Goal: Task Accomplishment & Management: Use online tool/utility

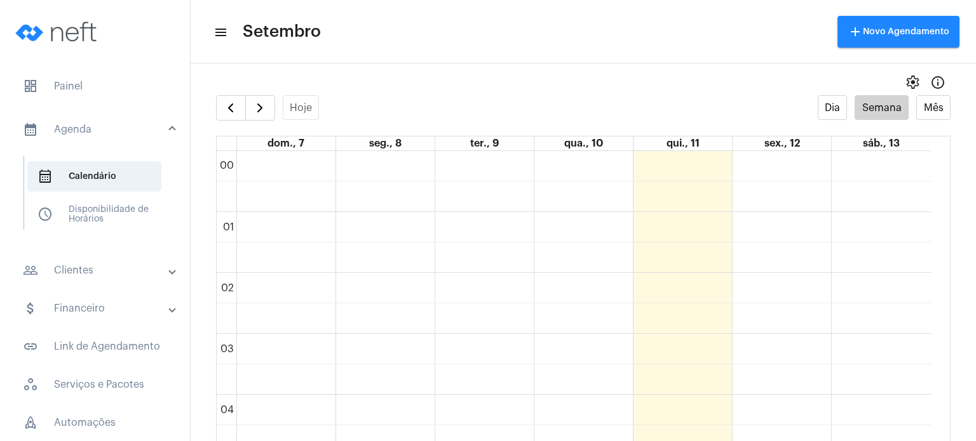
scroll to position [631, 0]
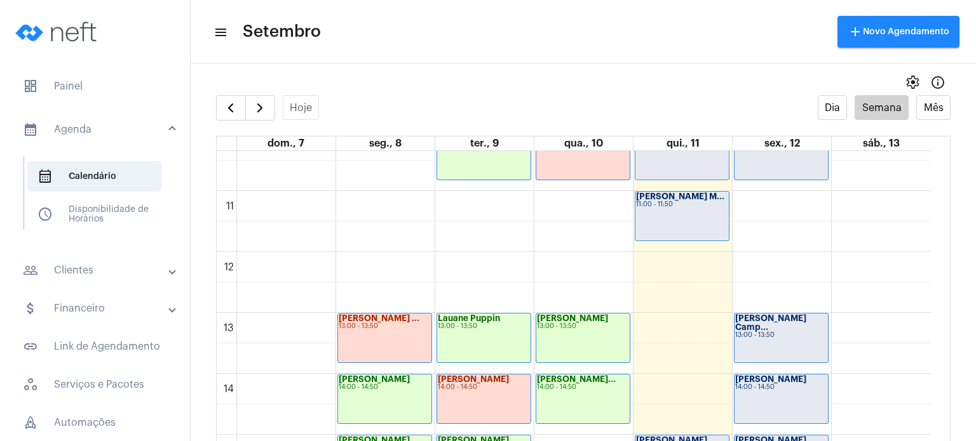
click at [105, 86] on span "dashboard Painel" at bounding box center [95, 86] width 165 height 30
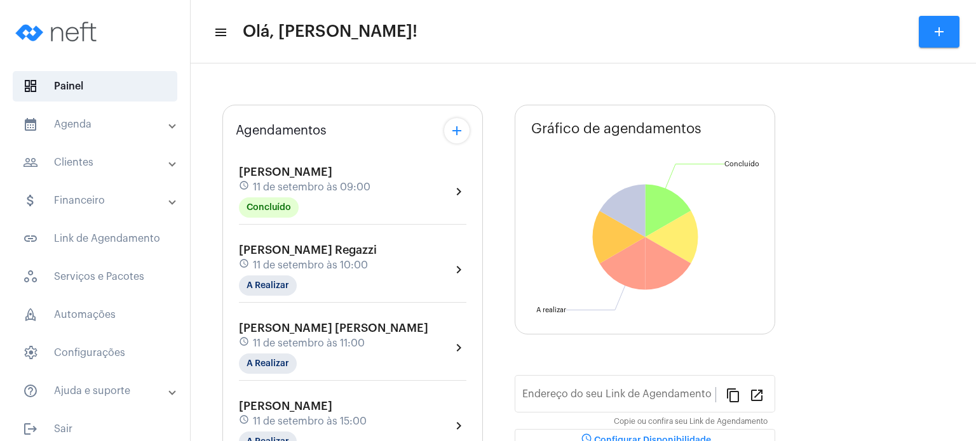
type input "[URL][DOMAIN_NAME]"
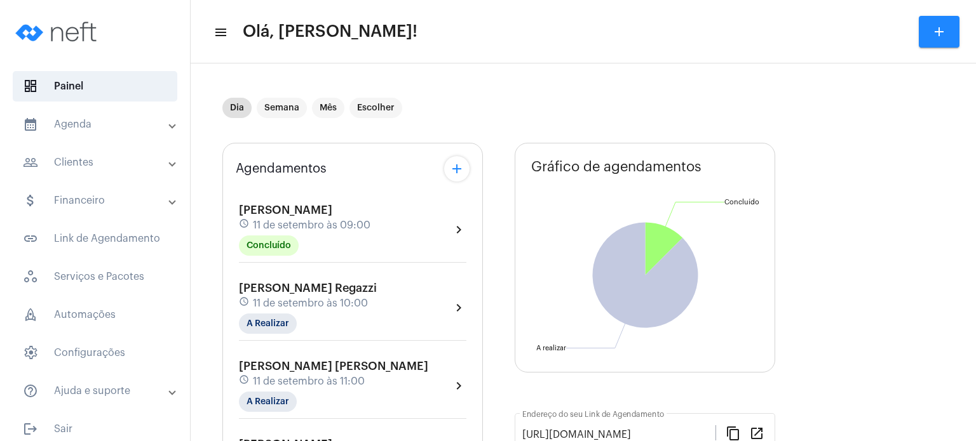
click at [306, 217] on div "[PERSON_NAME] schedule [DATE] 09:00 Concluído" at bounding box center [304, 230] width 131 height 52
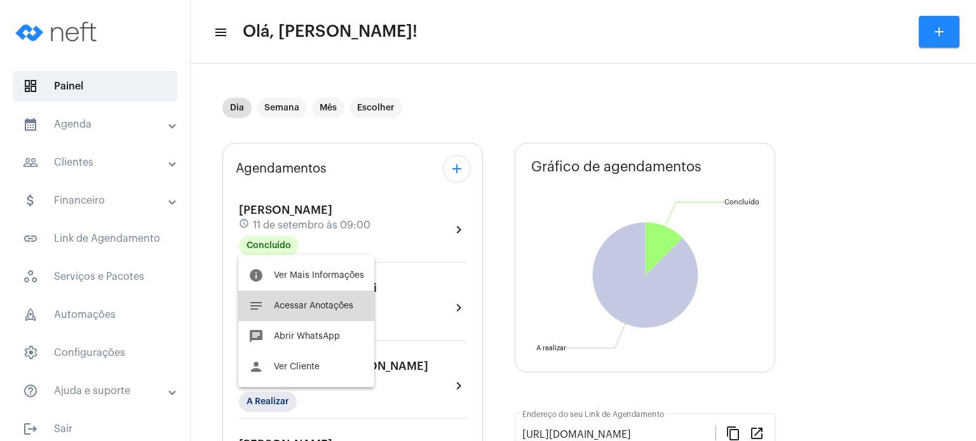
click at [300, 300] on button "notes Acessar Anotações" at bounding box center [306, 306] width 136 height 30
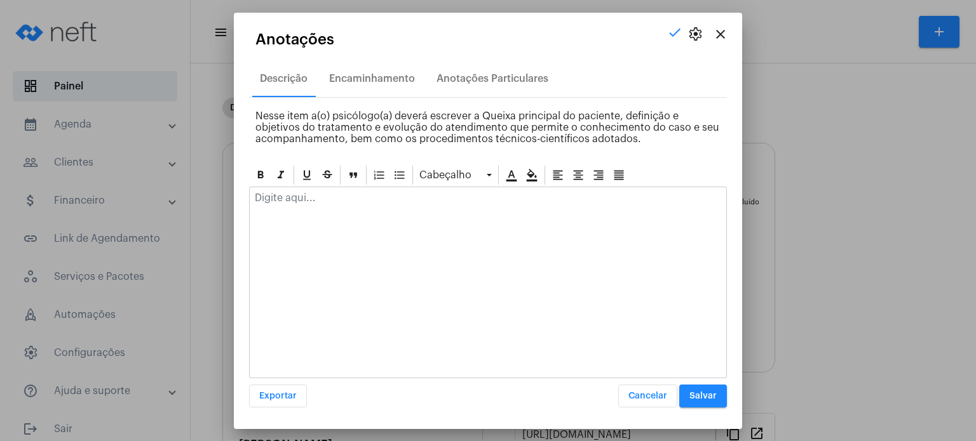
click at [337, 195] on p at bounding box center [488, 197] width 466 height 11
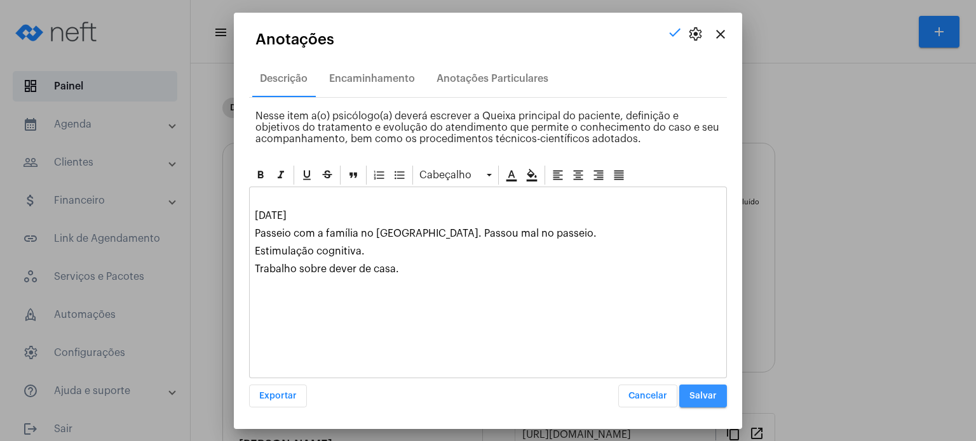
click at [707, 395] on span "Salvar" at bounding box center [702, 396] width 27 height 9
